Goal: Task Accomplishment & Management: Manage account settings

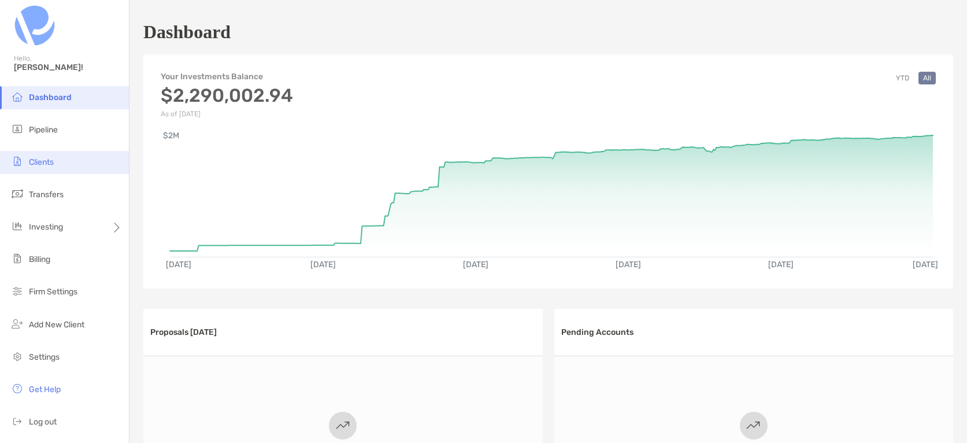
click at [46, 161] on span "Clients" at bounding box center [41, 162] width 25 height 10
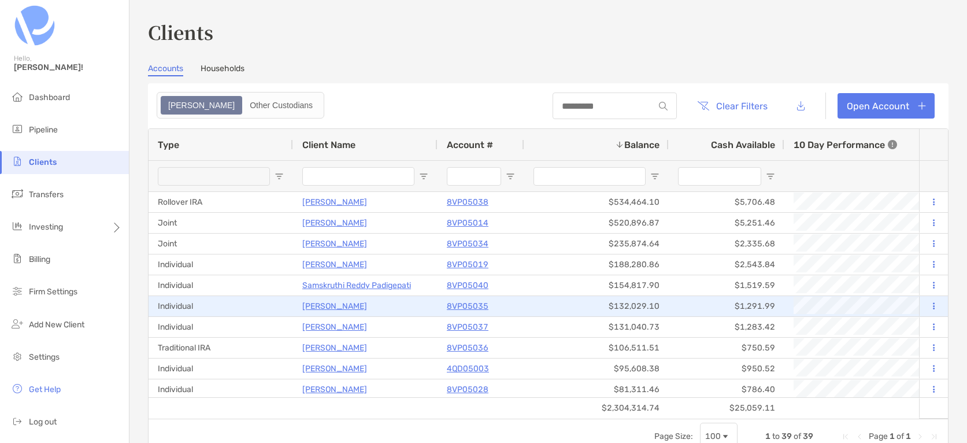
click at [337, 306] on p "[PERSON_NAME]" at bounding box center [334, 306] width 65 height 14
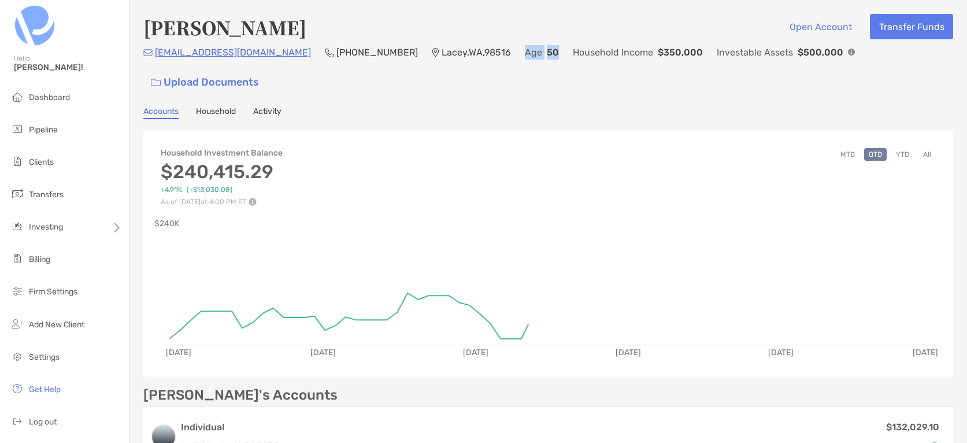
drag, startPoint x: 514, startPoint y: 58, endPoint x: 485, endPoint y: 58, distance: 29.5
click at [525, 58] on div "Age [DEMOGRAPHIC_DATA]" at bounding box center [542, 52] width 34 height 14
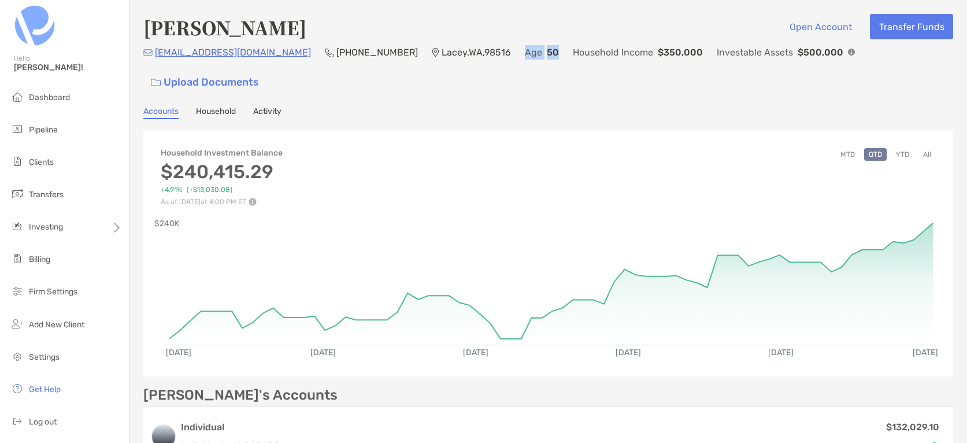
click at [281, 106] on link "Activity" at bounding box center [267, 112] width 28 height 13
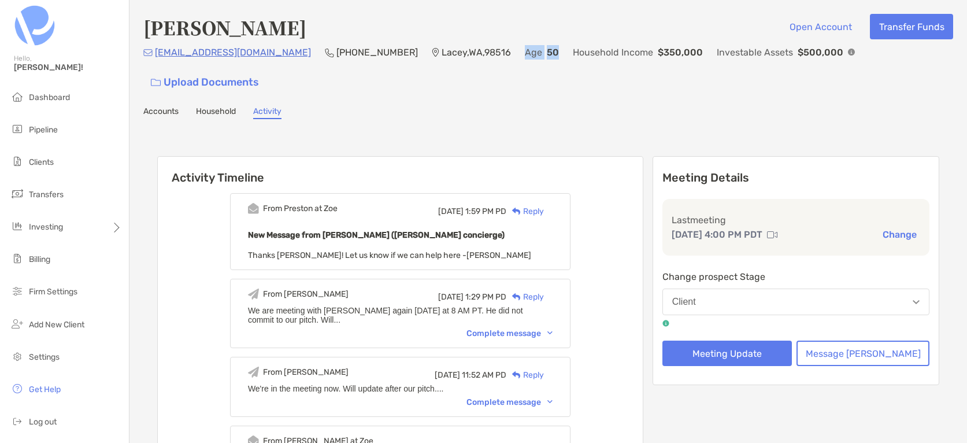
click at [225, 106] on link "Household" at bounding box center [216, 112] width 40 height 13
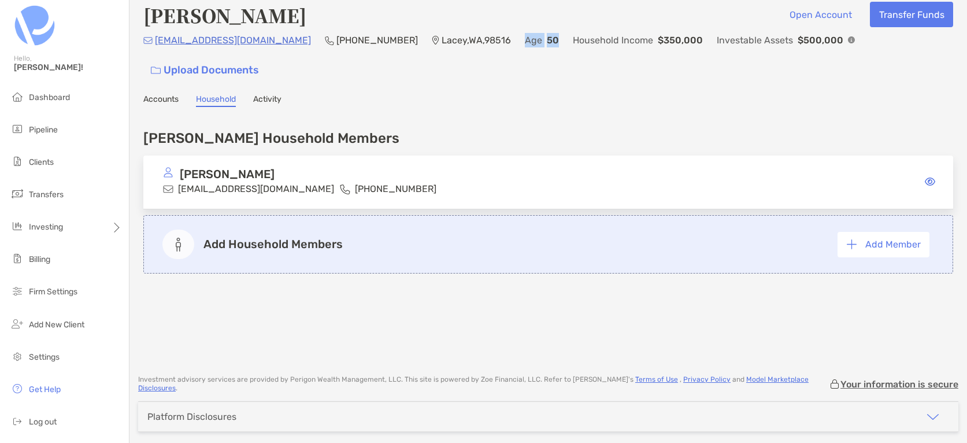
scroll to position [14, 0]
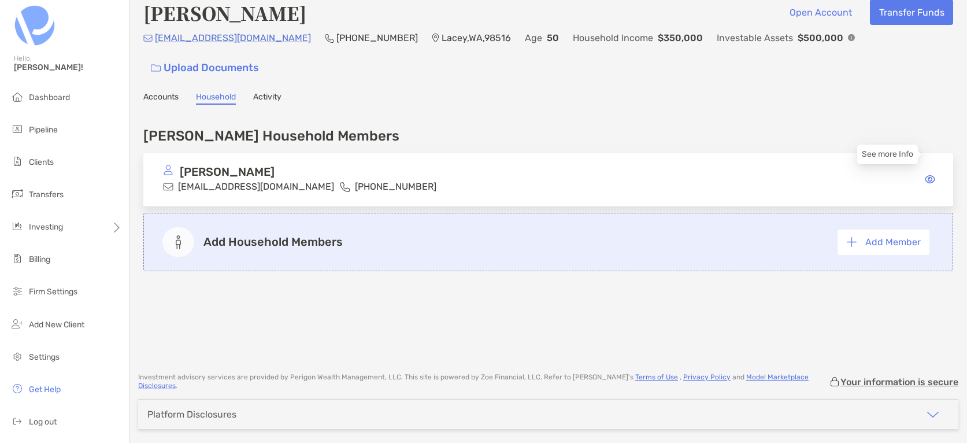
click at [932, 175] on icon at bounding box center [930, 179] width 10 height 9
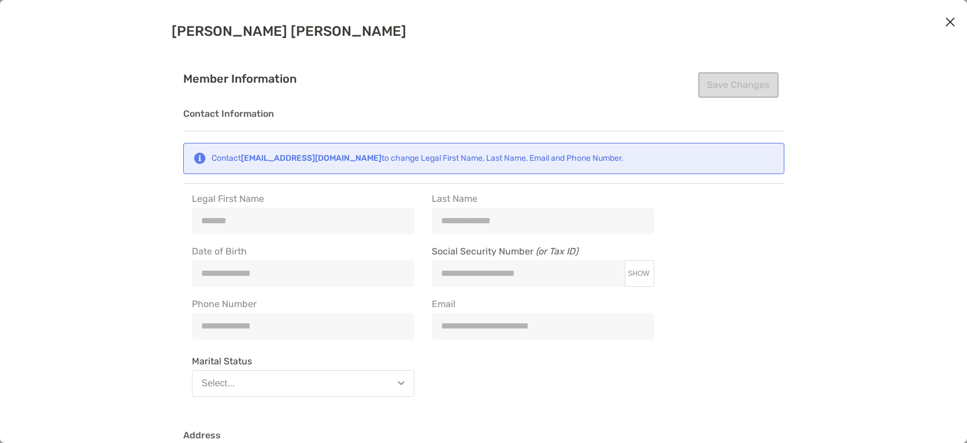
type input "**********"
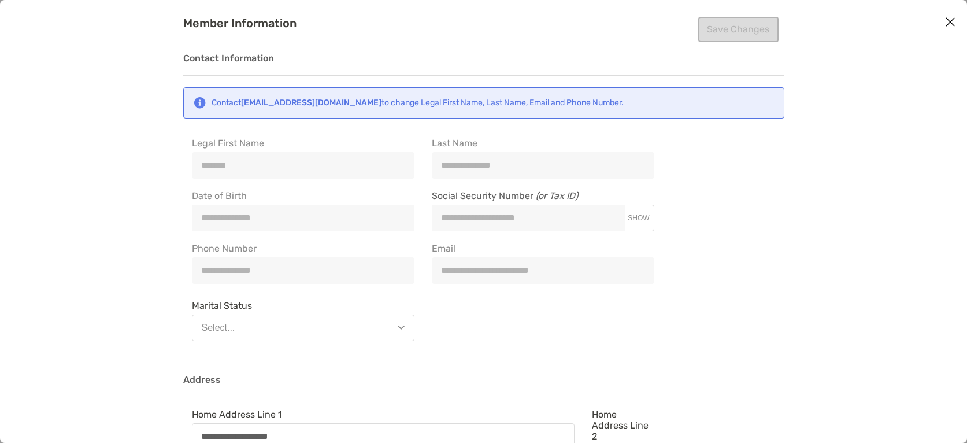
scroll to position [73, 0]
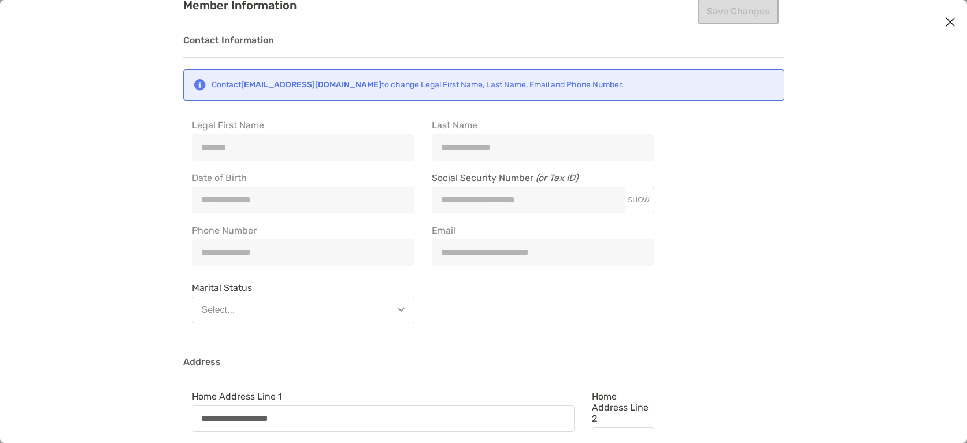
click at [190, 199] on div "**********" at bounding box center [423, 224] width 480 height 208
